Goal: Task Accomplishment & Management: Manage account settings

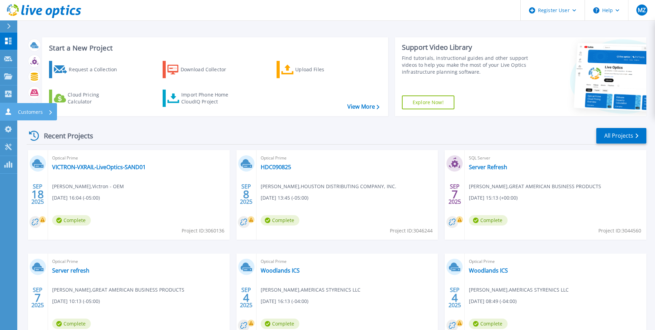
click at [8, 107] on link "Customers Customers" at bounding box center [8, 112] width 17 height 18
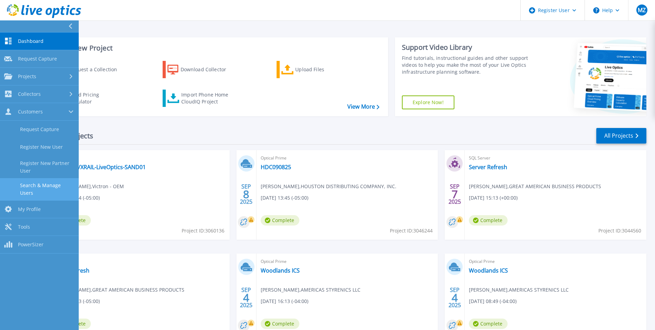
click at [59, 185] on link "Search & Manage Users" at bounding box center [39, 189] width 79 height 22
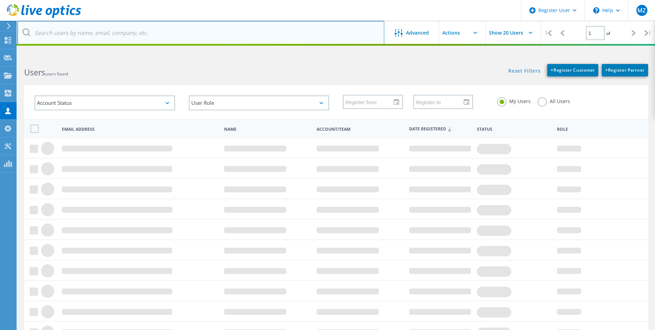
drag, startPoint x: 113, startPoint y: 29, endPoint x: 106, endPoint y: 23, distance: 8.8
click at [113, 29] on input "text" at bounding box center [200, 33] width 367 height 24
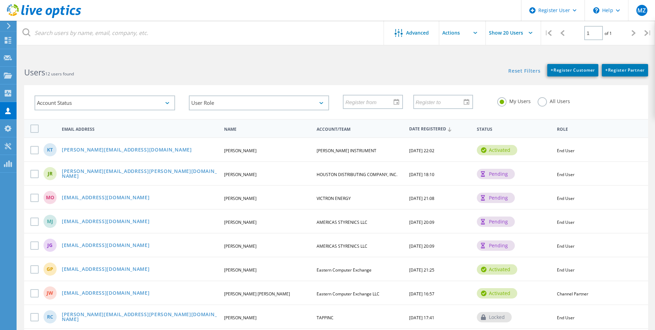
click at [543, 103] on label "All Users" at bounding box center [554, 100] width 32 height 7
click at [0, 0] on input "All Users" at bounding box center [0, 0] width 0 height 0
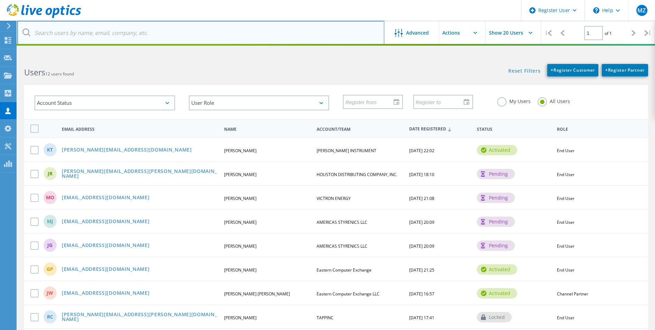
click at [264, 31] on input "text" at bounding box center [200, 33] width 367 height 24
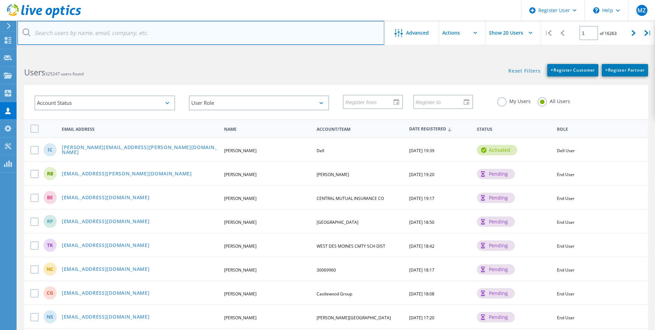
click at [141, 29] on input "text" at bounding box center [200, 33] width 367 height 24
paste input "[EMAIL_ADDRESS][DOMAIN_NAME]"
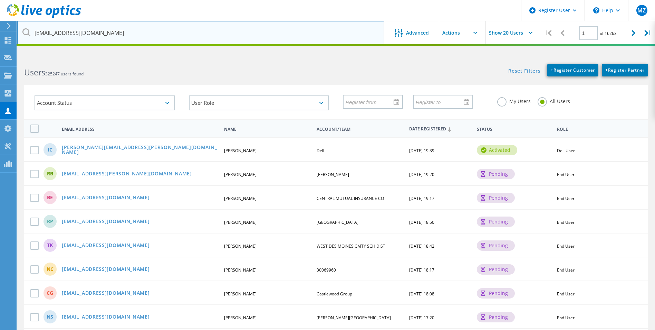
type input "[EMAIL_ADDRESS][DOMAIN_NAME]"
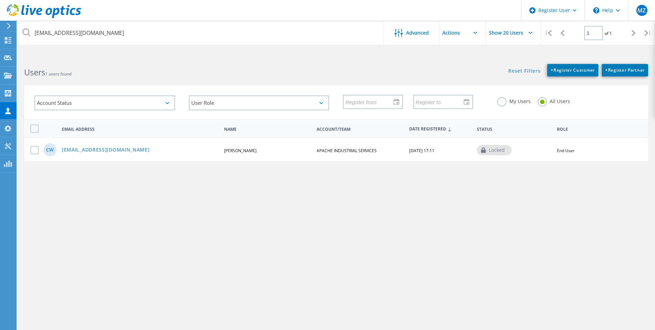
drag, startPoint x: 105, startPoint y: 194, endPoint x: 113, endPoint y: 195, distance: 7.7
click at [108, 195] on div "cwalker@apacheip.com Advanced Show 20 Users | 1 of 1 | Email Address First Name…" at bounding box center [336, 196] width 638 height 278
click at [76, 150] on link "[EMAIL_ADDRESS][DOMAIN_NAME]" at bounding box center [106, 150] width 88 height 6
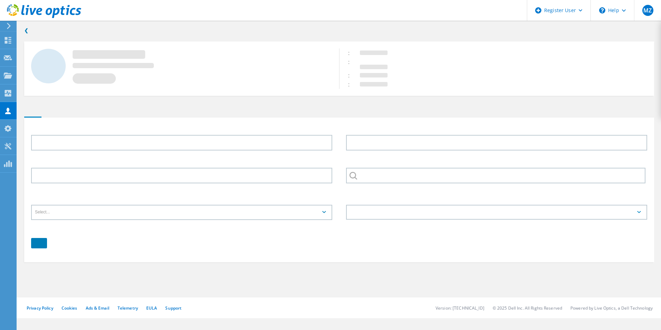
type input "Carl"
type input "Walker"
type input "APACHE INDUSTRIAL SERVICES"
type input "English"
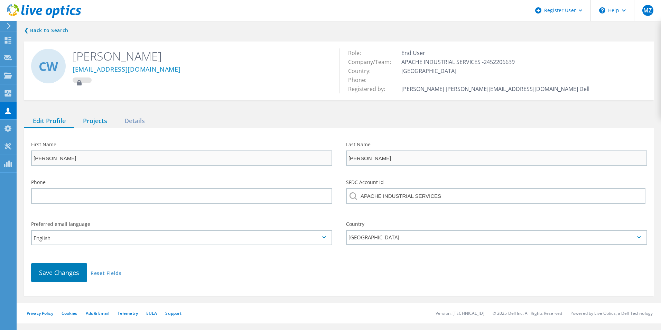
click at [111, 118] on div "Projects" at bounding box center [94, 121] width 41 height 14
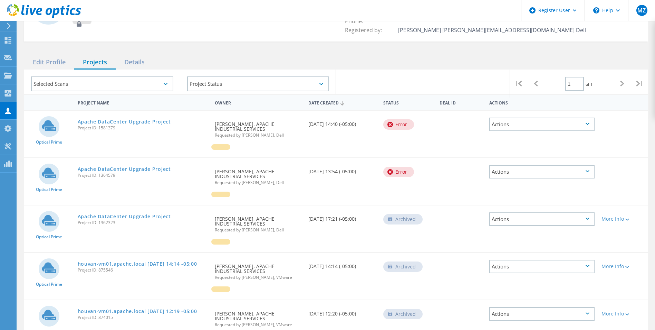
scroll to position [69, 0]
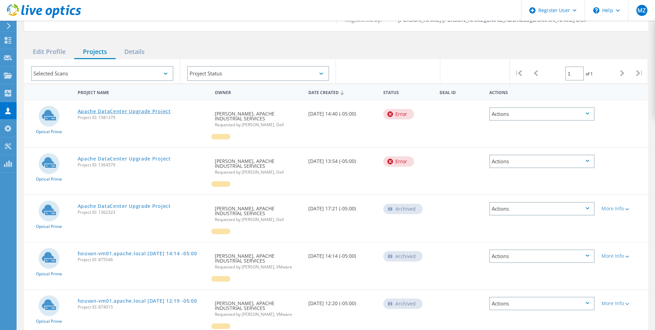
click at [103, 113] on link "Apache DataCenter Upgrade Project" at bounding box center [124, 111] width 93 height 5
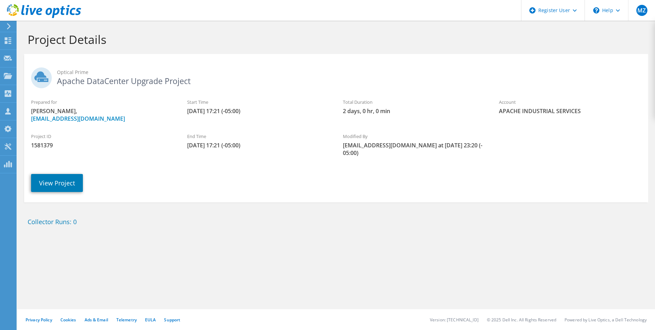
click at [73, 172] on div "View Project" at bounding box center [343, 177] width 638 height 35
click at [73, 180] on link "View Project" at bounding box center [57, 183] width 52 height 18
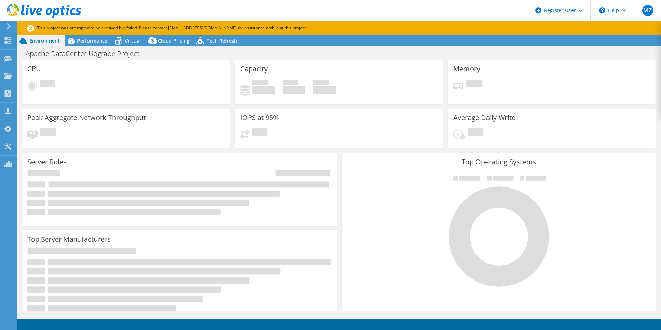
select select "USD"
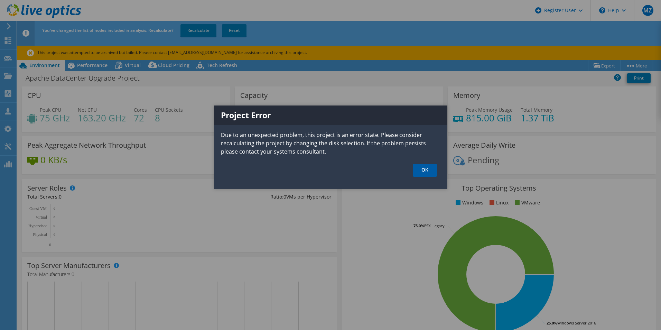
click at [423, 171] on link "OK" at bounding box center [425, 170] width 24 height 13
